Goal: Communication & Community: Answer question/provide support

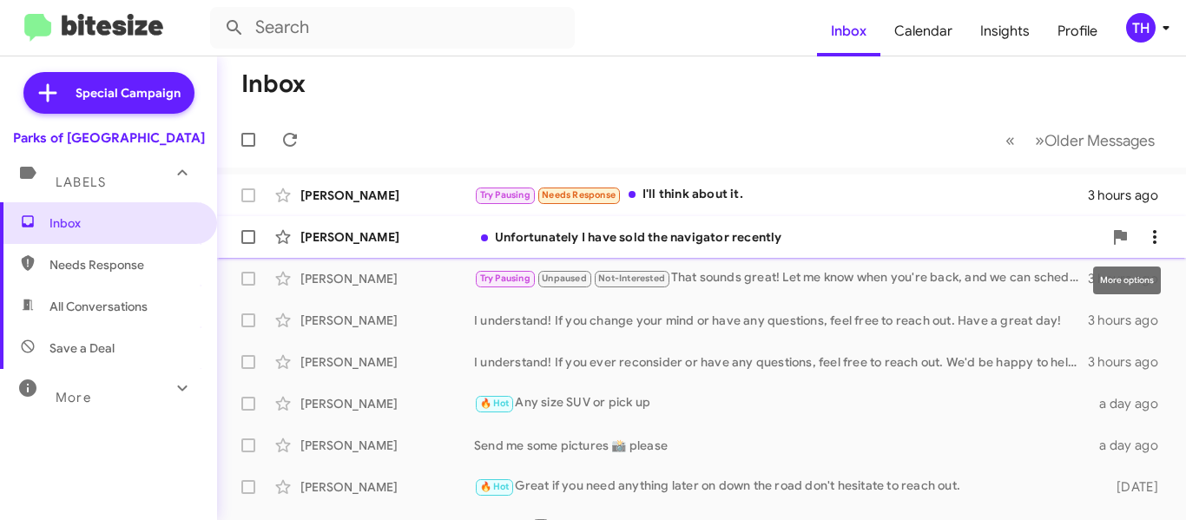
click at [1146, 232] on icon at bounding box center [1154, 237] width 21 height 21
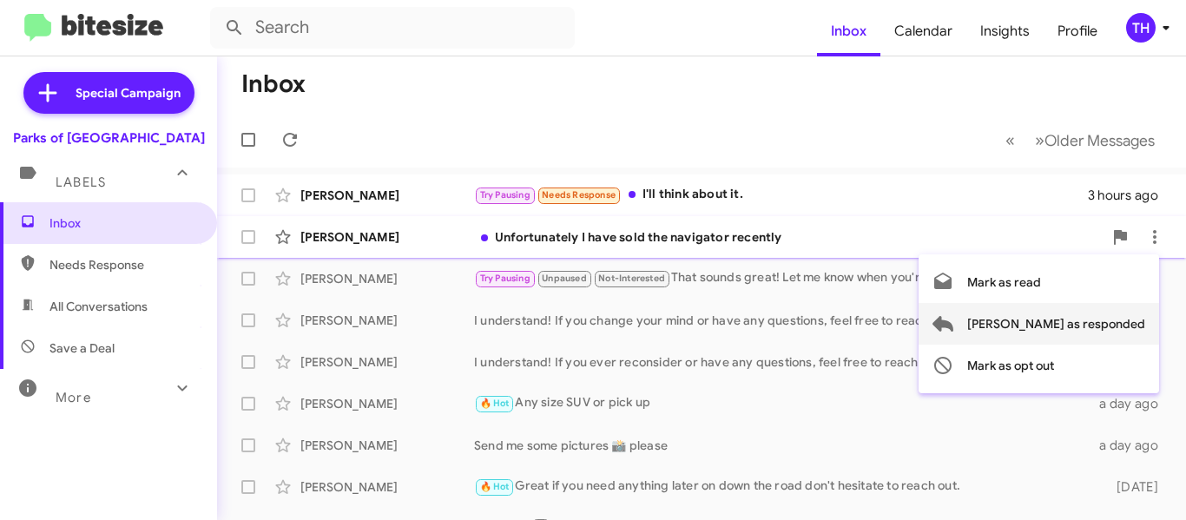
click at [1038, 320] on span "[PERSON_NAME] as responded" at bounding box center [1056, 324] width 178 height 42
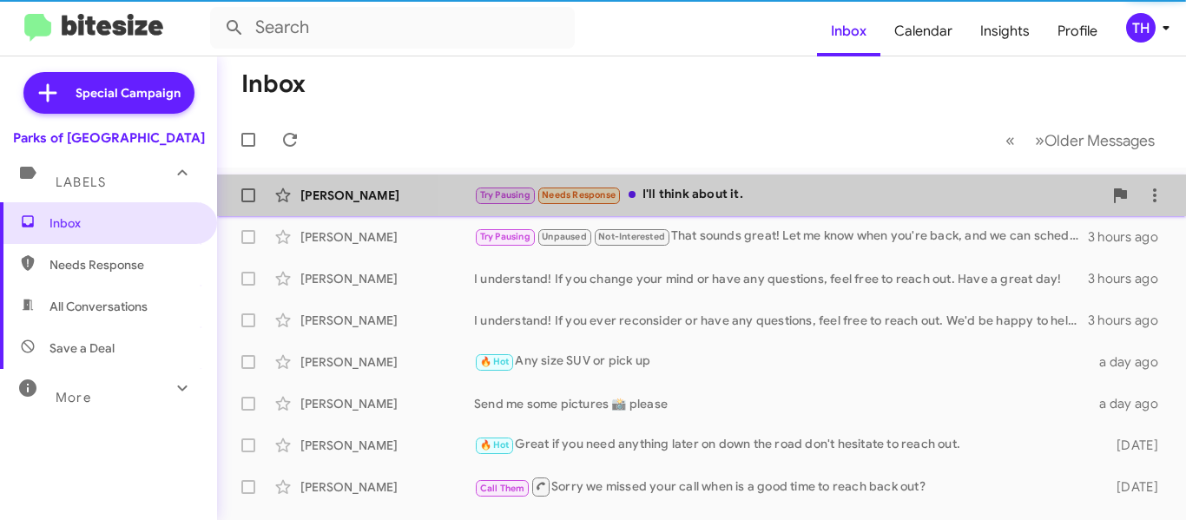
click at [817, 192] on div "Try Pausing Needs Response I'll think about it." at bounding box center [788, 195] width 629 height 20
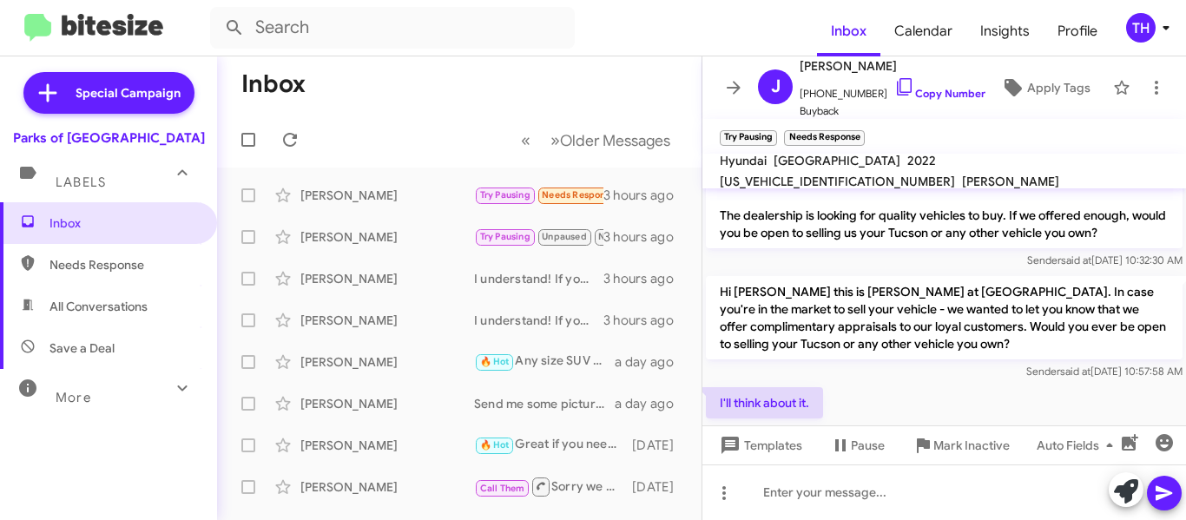
scroll to position [79, 0]
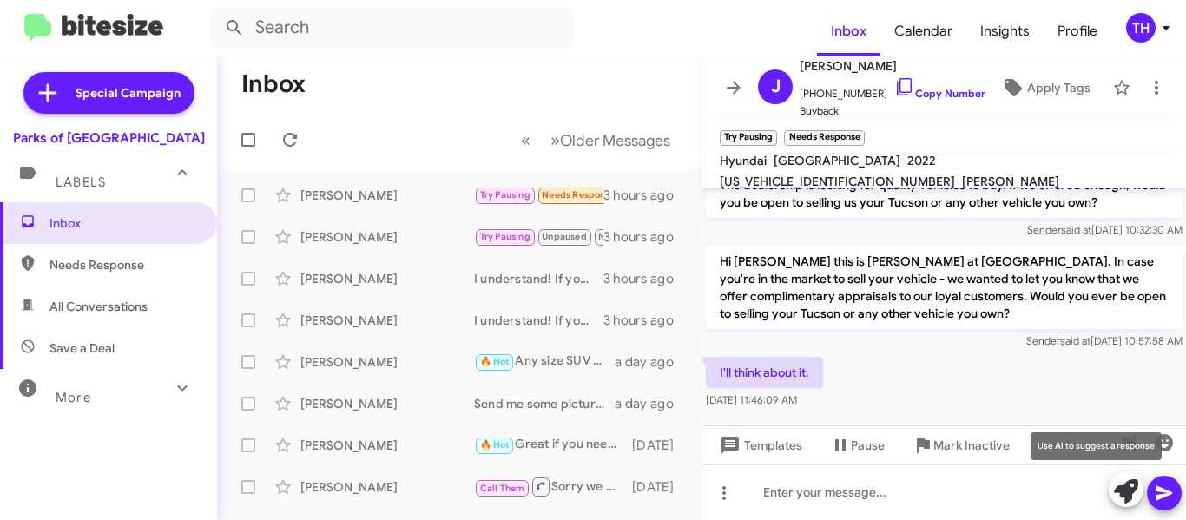
click at [1130, 488] on icon at bounding box center [1126, 491] width 24 height 24
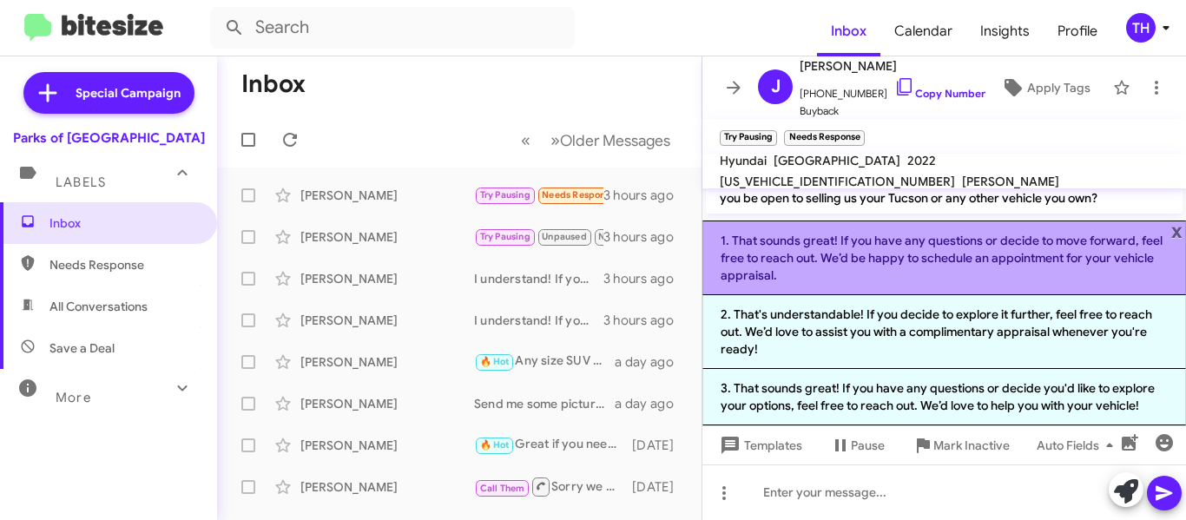
click at [833, 268] on li "1. That sounds great! If you have any questions or decide to move forward, feel…" at bounding box center [944, 258] width 484 height 75
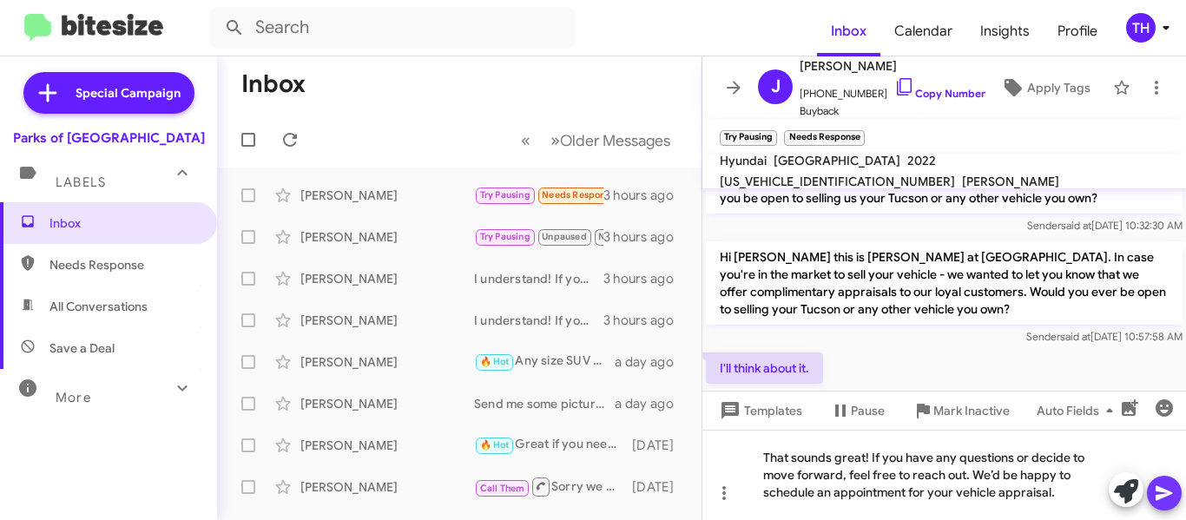
click at [1173, 491] on icon at bounding box center [1164, 493] width 21 height 21
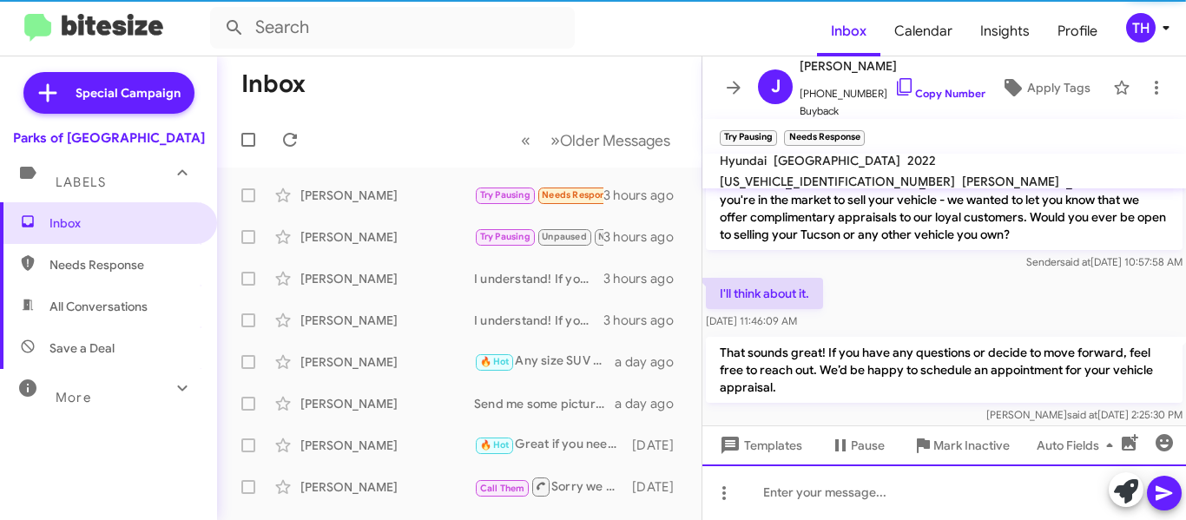
scroll to position [178, 0]
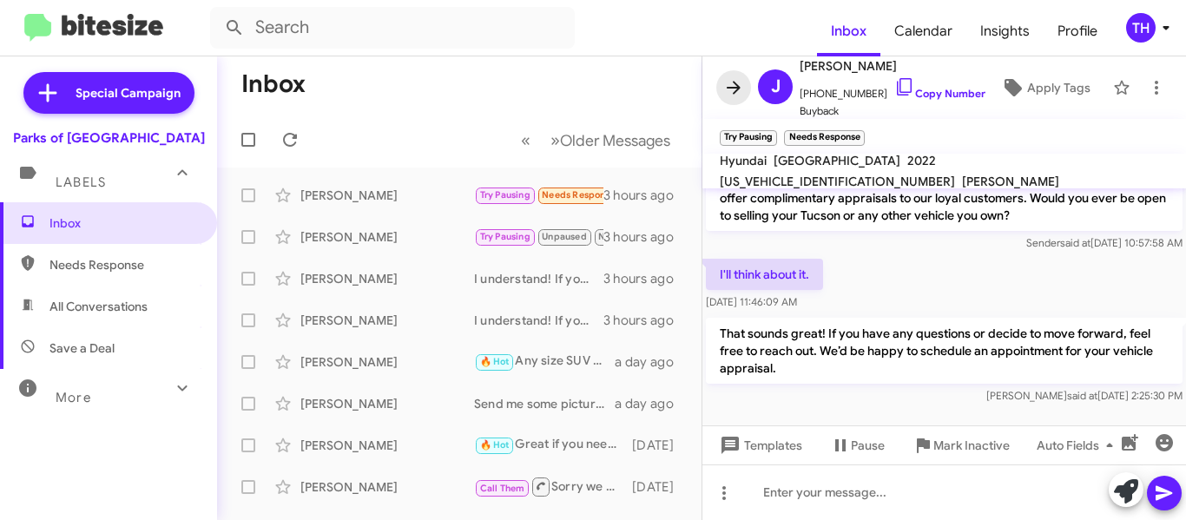
click at [735, 98] on button at bounding box center [733, 87] width 35 height 35
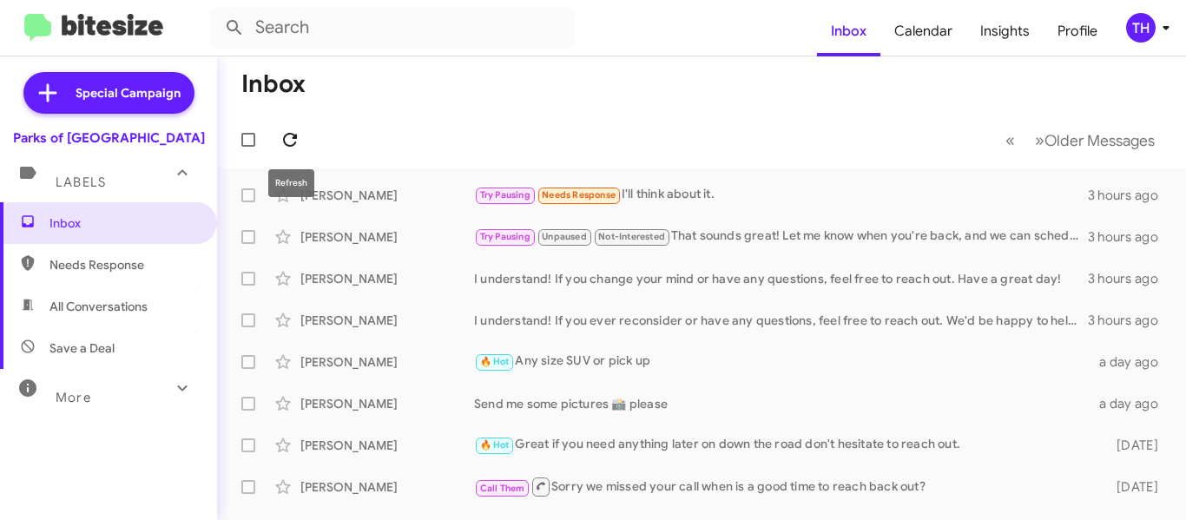
click at [284, 142] on icon at bounding box center [290, 139] width 21 height 21
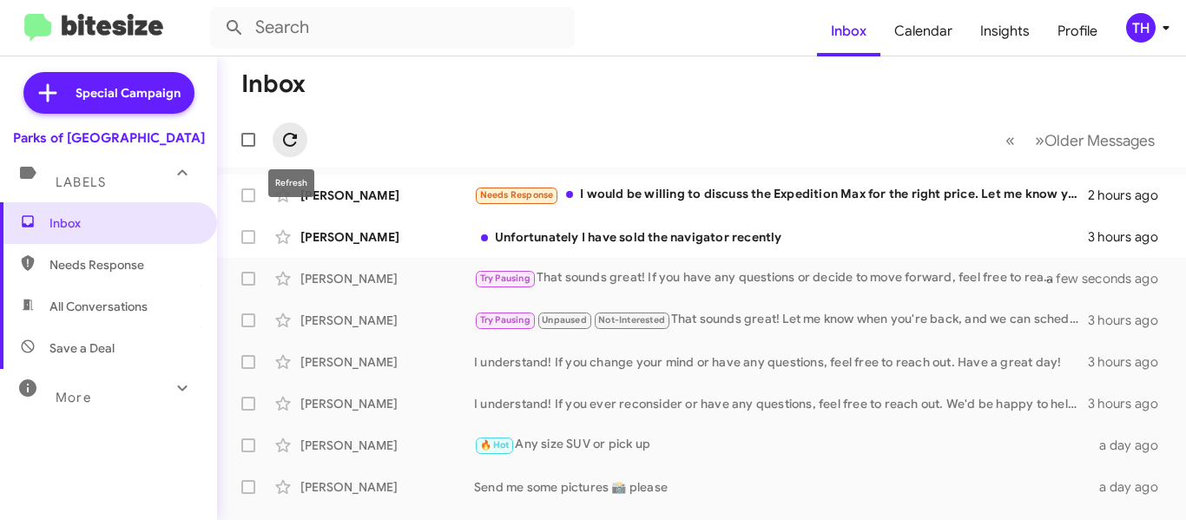
click at [301, 132] on span at bounding box center [290, 139] width 35 height 21
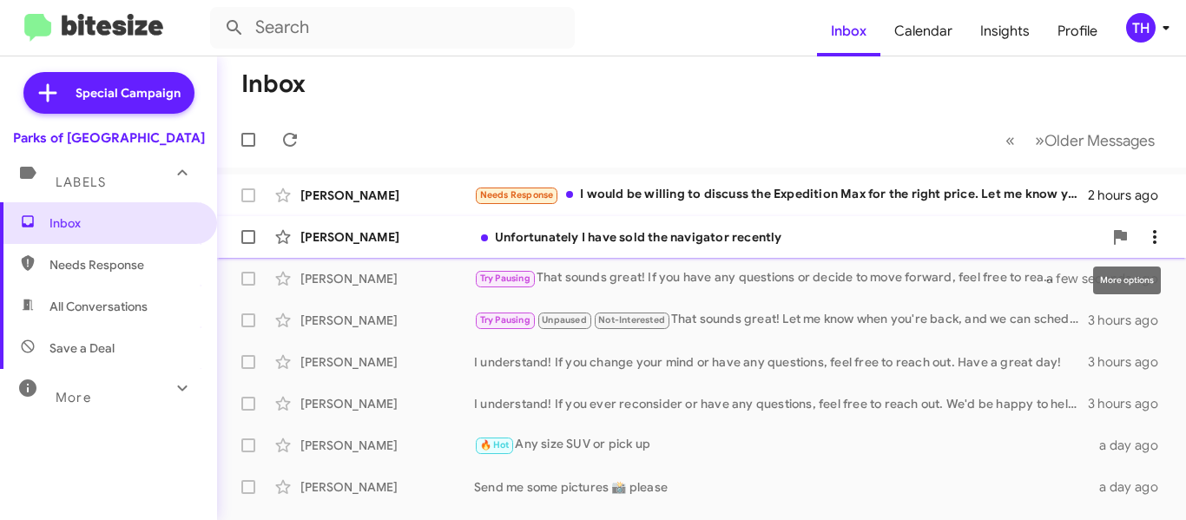
click at [1153, 236] on icon at bounding box center [1154, 237] width 3 height 14
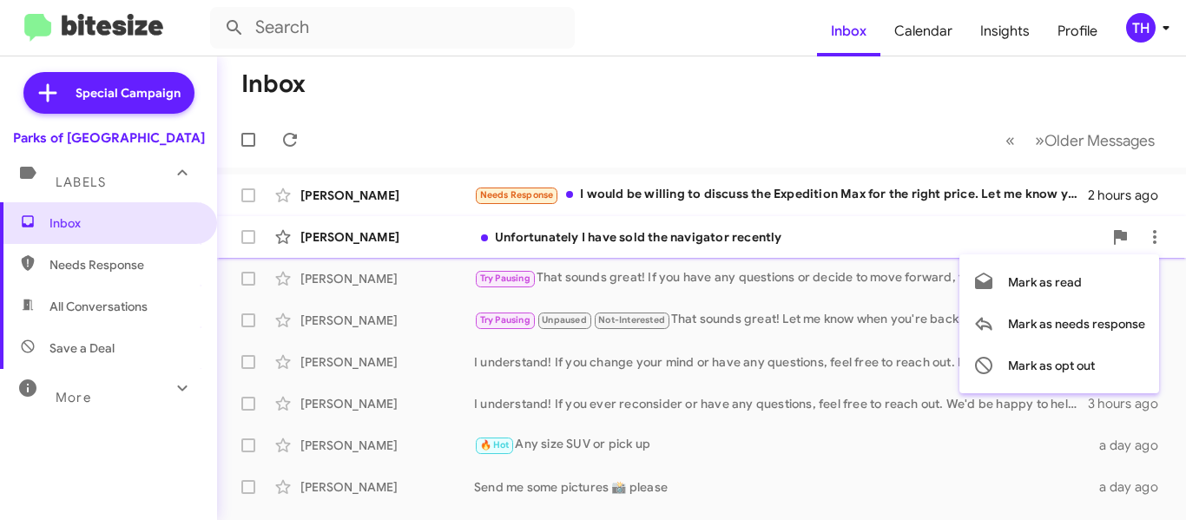
click at [784, 247] on div at bounding box center [593, 260] width 1186 height 520
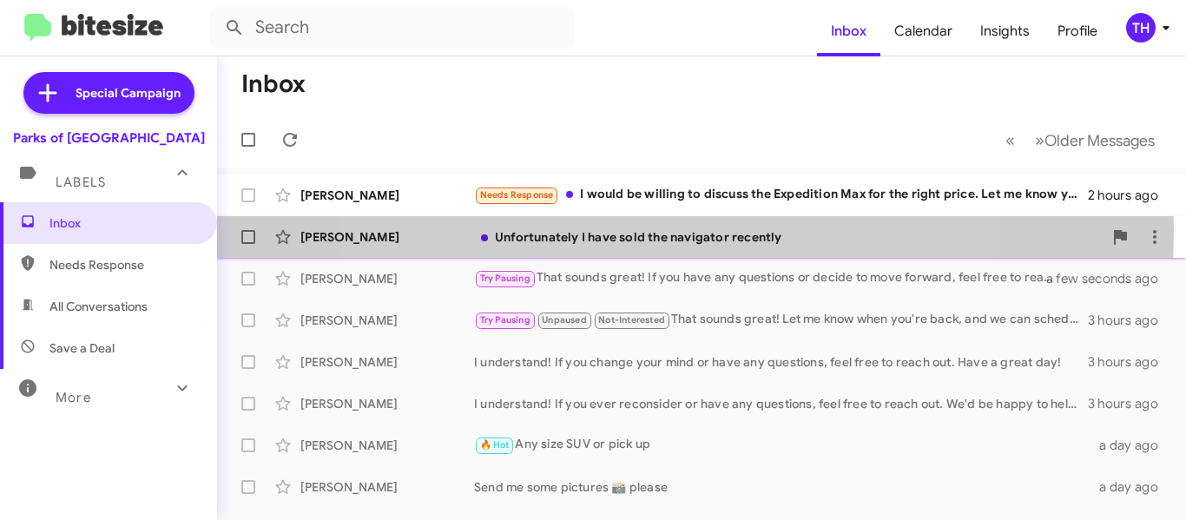
click at [645, 231] on div "Unfortunately I have sold the navigator recently" at bounding box center [788, 236] width 629 height 17
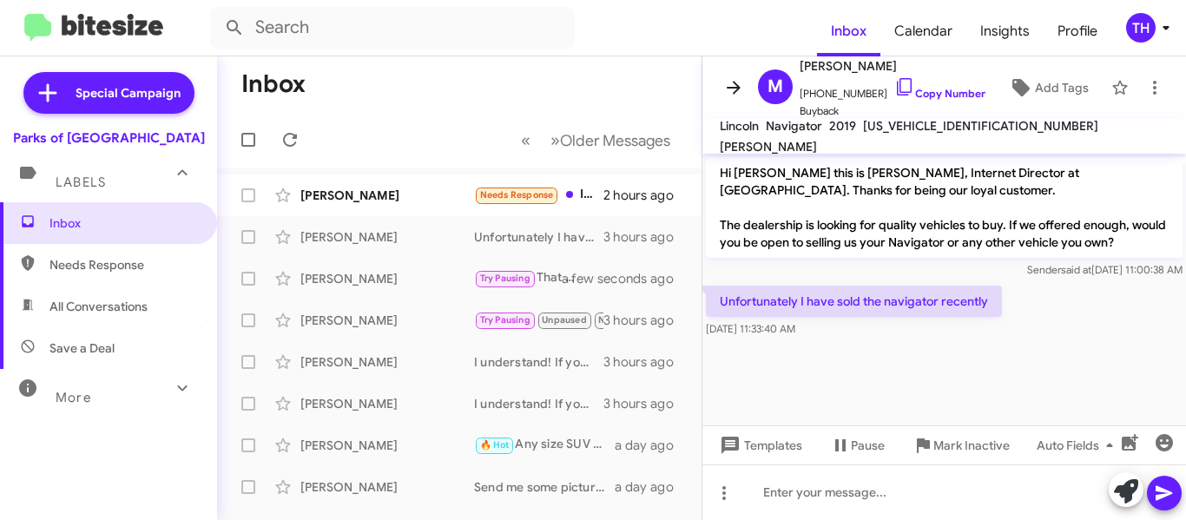
click at [731, 91] on icon at bounding box center [733, 87] width 21 height 21
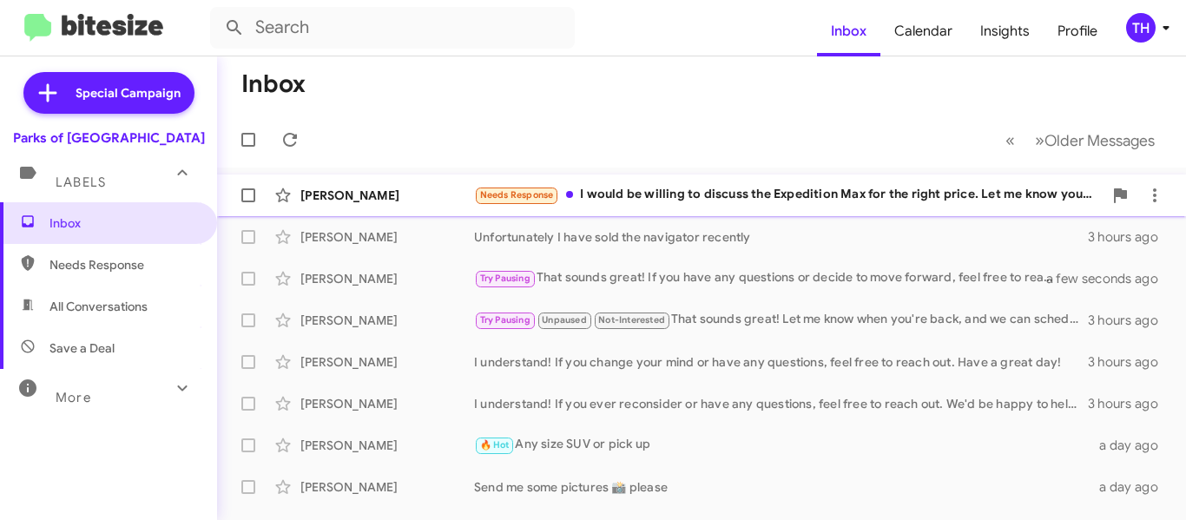
click at [710, 194] on div "Needs Response I would be willing to discuss the Expedition [PERSON_NAME] for t…" at bounding box center [788, 195] width 629 height 20
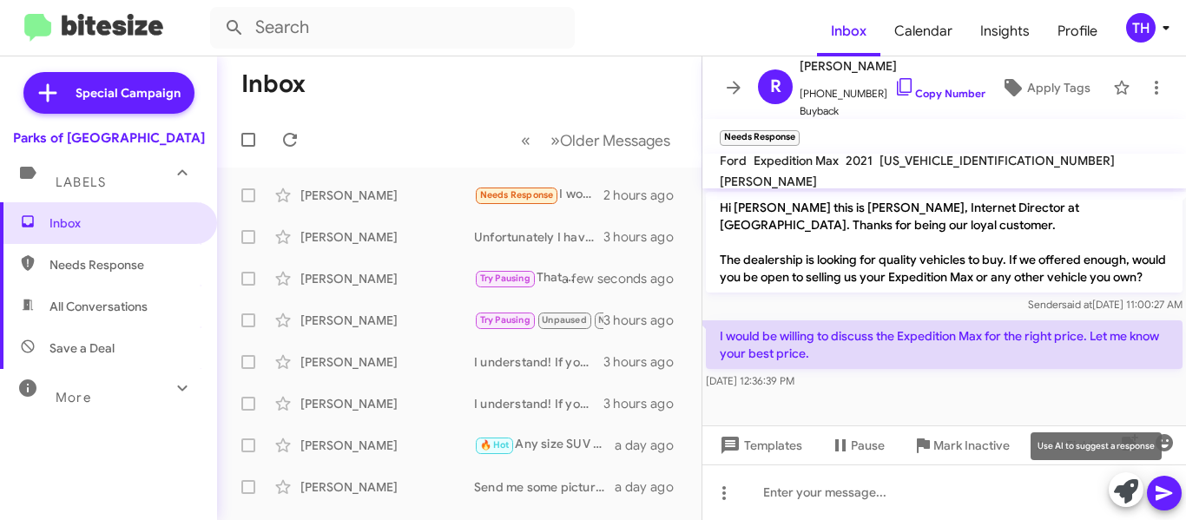
click at [1119, 490] on icon at bounding box center [1126, 491] width 24 height 24
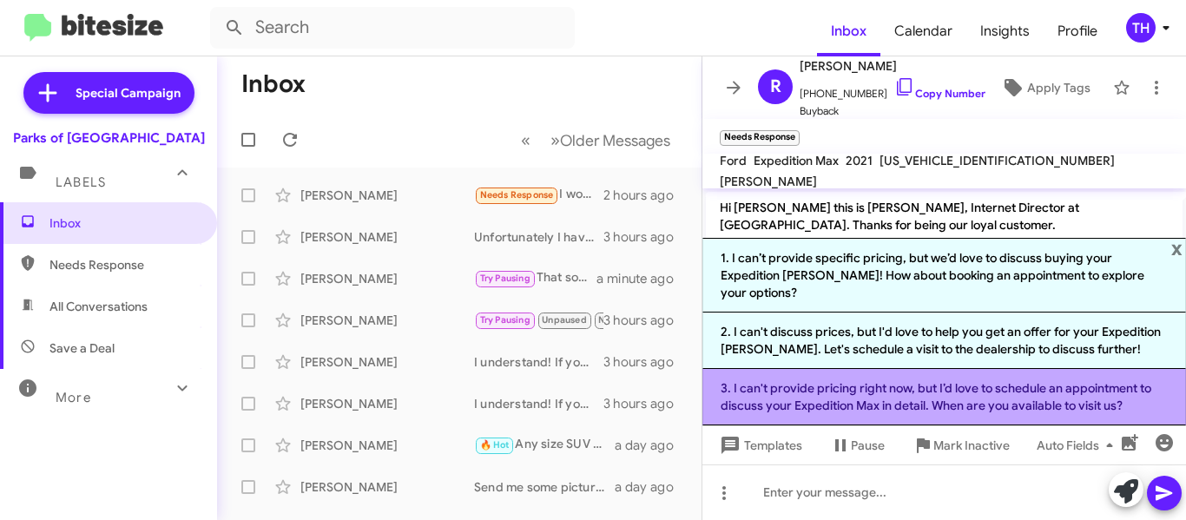
click at [866, 378] on li "3. I can't provide pricing right now, but I’d love to schedule an appointment t…" at bounding box center [944, 397] width 484 height 56
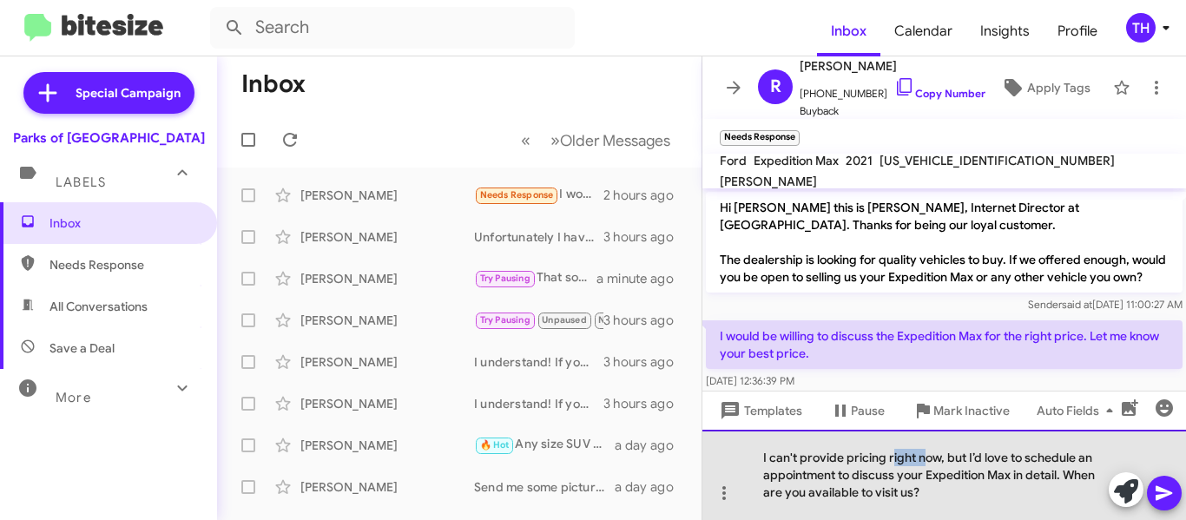
drag, startPoint x: 890, startPoint y: 458, endPoint x: 926, endPoint y: 459, distance: 36.5
click at [926, 459] on div "I can't provide pricing right now, but I’d love to schedule an appointment to d…" at bounding box center [944, 475] width 484 height 90
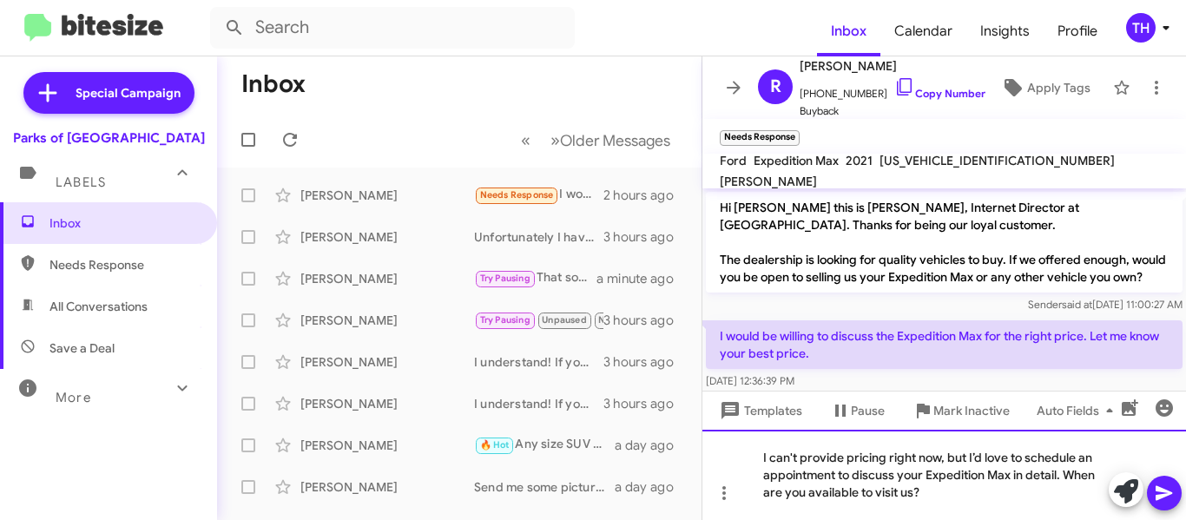
click at [934, 460] on div "I can't provide pricing right now, but I’d love to schedule an appointment to d…" at bounding box center [944, 475] width 484 height 90
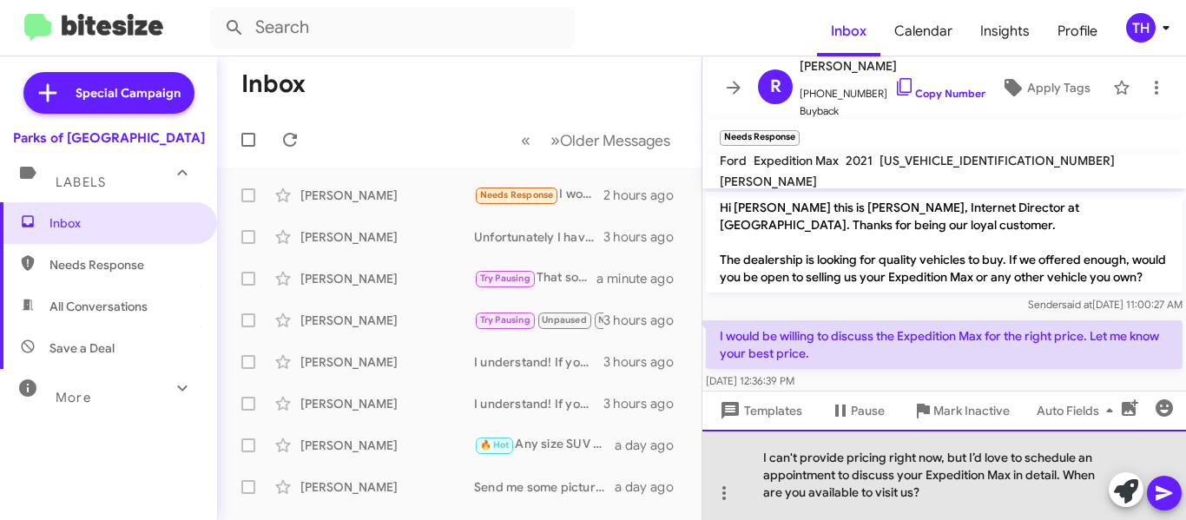
click at [979, 489] on div "I can't provide pricing right now, but I’d love to schedule an appointment to d…" at bounding box center [944, 475] width 484 height 90
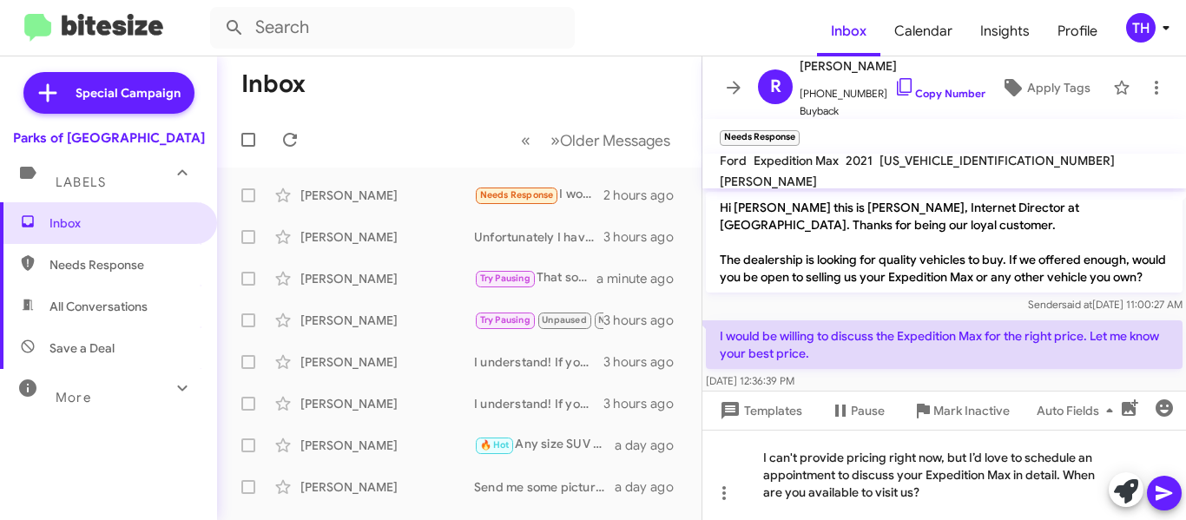
click at [1157, 484] on icon at bounding box center [1164, 493] width 21 height 21
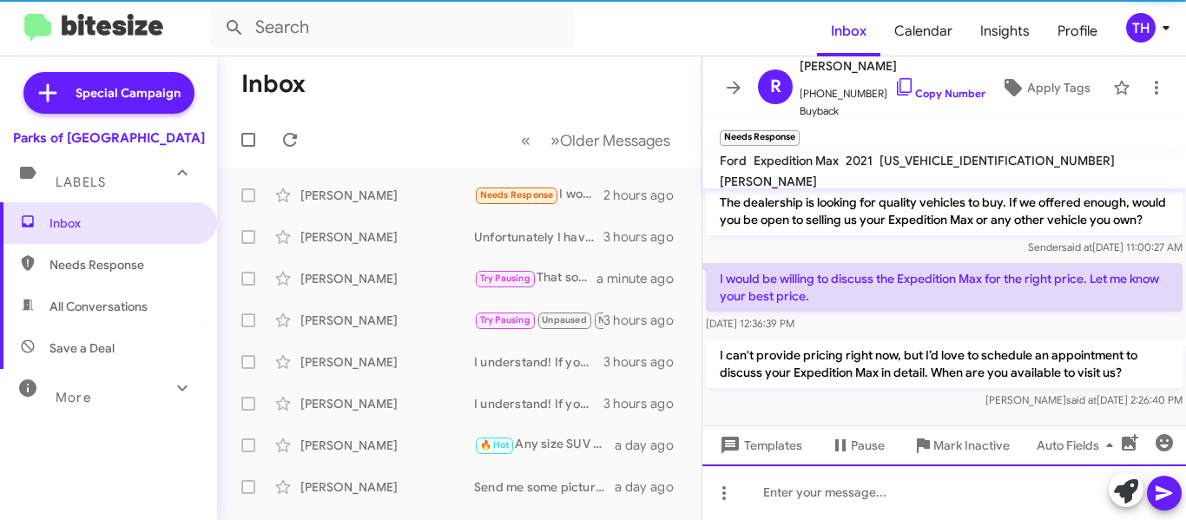
scroll to position [79, 0]
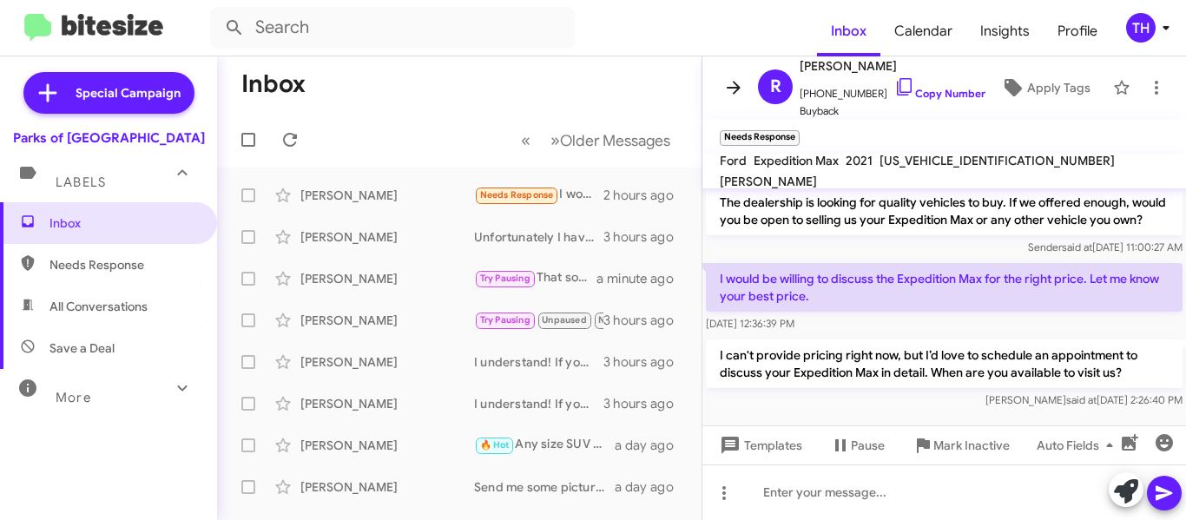
click at [736, 91] on icon at bounding box center [734, 87] width 14 height 13
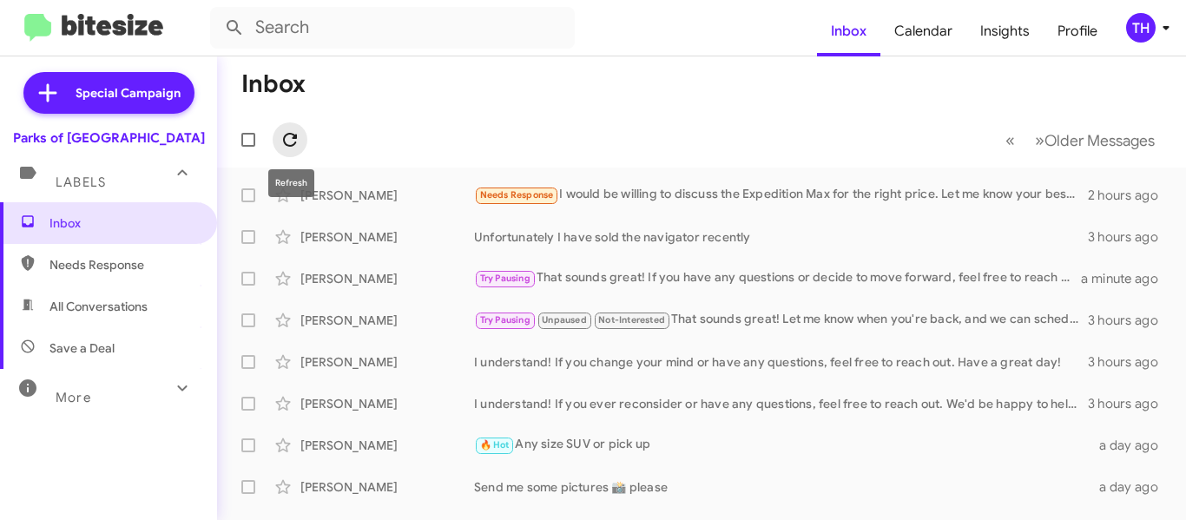
click at [297, 137] on icon at bounding box center [290, 140] width 14 height 14
